Goal: Go to known website: Access a specific website the user already knows

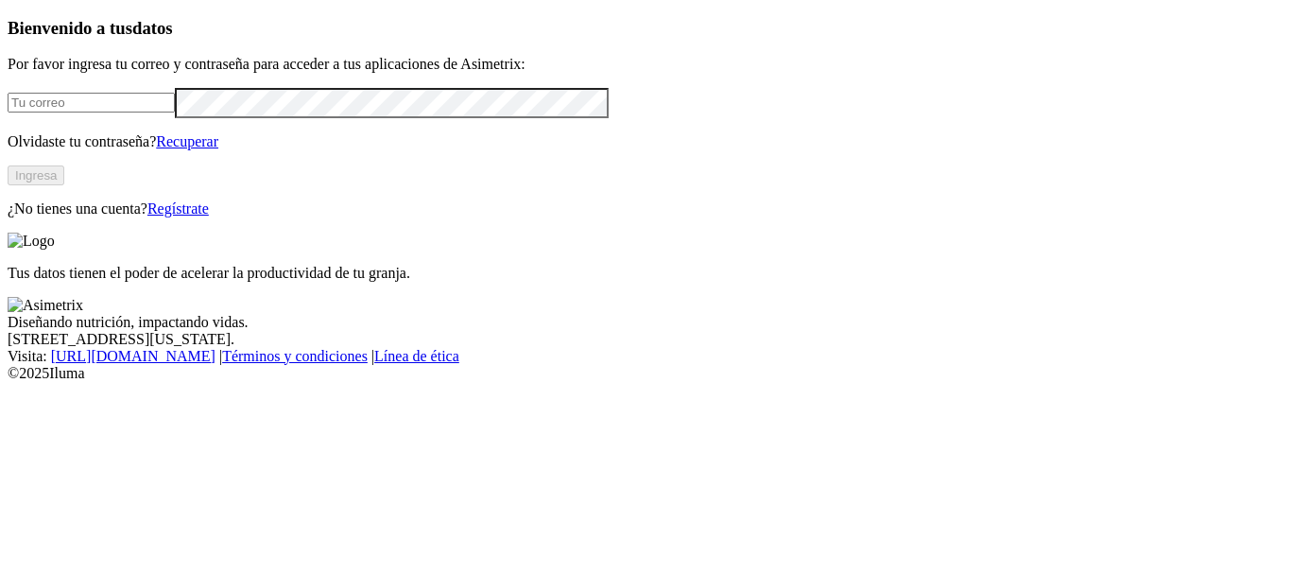
click at [95, 112] on input "email" at bounding box center [91, 103] width 167 height 20
type input "[PERSON_NAME][EMAIL_ADDRESS][PERSON_NAME][DOMAIN_NAME]"
click input "submit" at bounding box center [0, 0] width 0 height 0
